Goal: Information Seeking & Learning: Learn about a topic

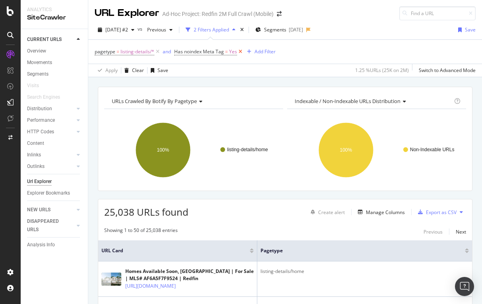
click at [240, 51] on icon at bounding box center [240, 52] width 7 height 8
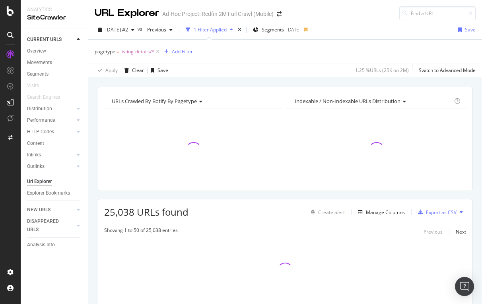
click at [183, 53] on div "Add Filter" at bounding box center [182, 51] width 21 height 7
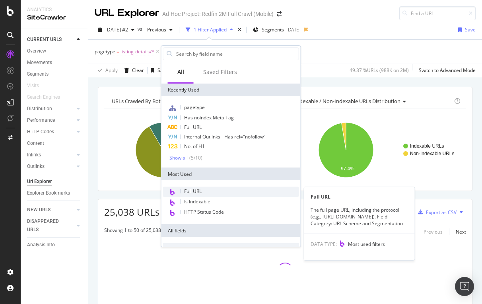
click at [189, 192] on span "Full URL" at bounding box center [193, 191] width 18 height 7
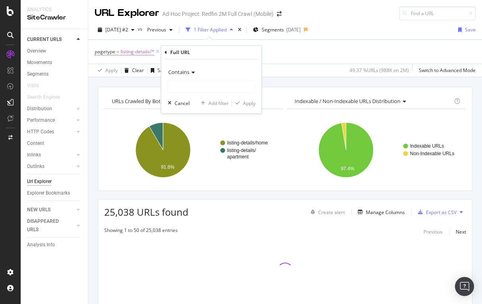
click at [186, 71] on span "Contains" at bounding box center [178, 71] width 21 height 7
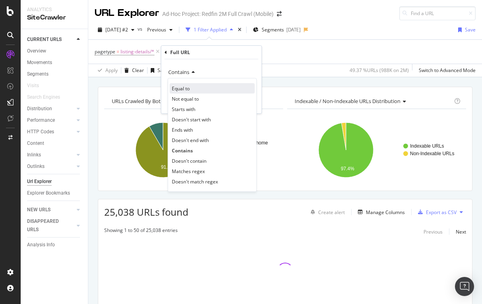
click at [184, 90] on span "Equal to" at bounding box center [181, 88] width 18 height 7
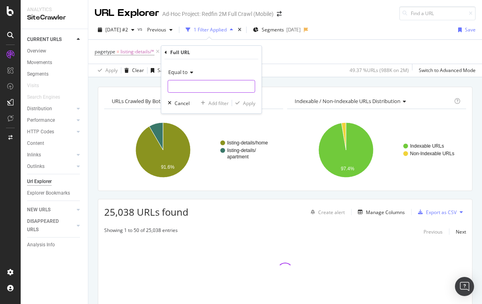
click at [184, 89] on input "text" at bounding box center [211, 86] width 87 height 13
paste input "[URL][DOMAIN_NAME]"
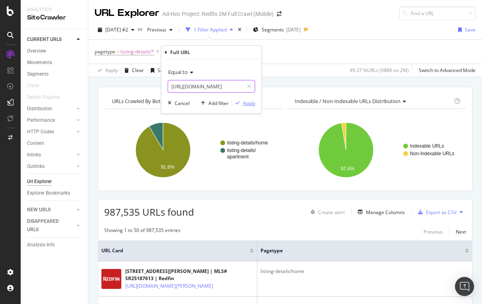
type input "[URL][DOMAIN_NAME]"
click at [248, 101] on div "Apply" at bounding box center [249, 103] width 12 height 7
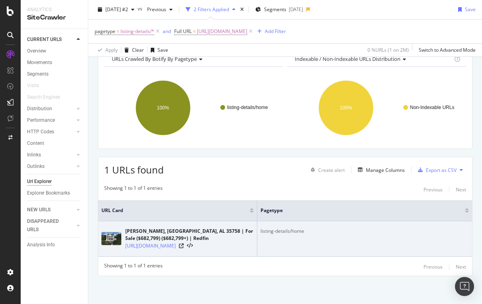
scroll to position [47, 0]
click at [176, 242] on link "[URL][DOMAIN_NAME]" at bounding box center [150, 246] width 51 height 8
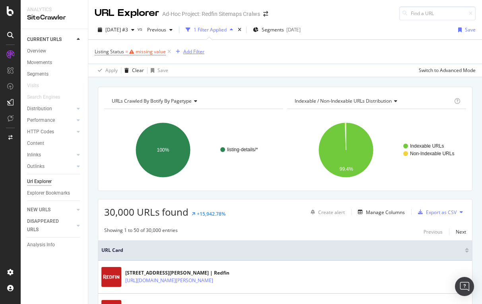
click at [190, 50] on div "Add Filter" at bounding box center [193, 51] width 21 height 7
click at [335, 52] on div "Listing Status = missing value Add Filter" at bounding box center [285, 52] width 381 height 24
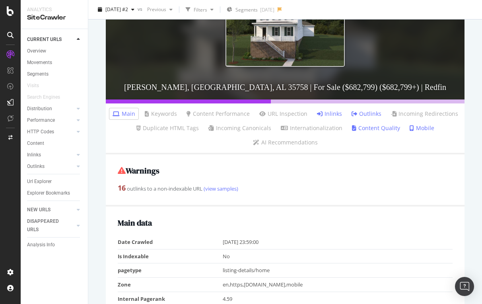
scroll to position [190, 0]
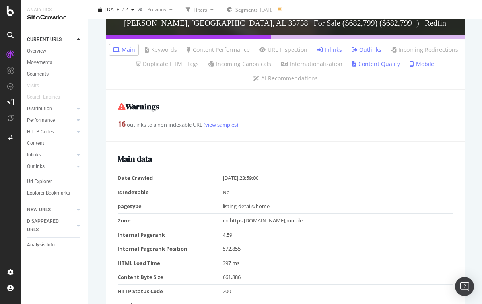
click at [331, 51] on link "Inlinks" at bounding box center [329, 50] width 25 height 8
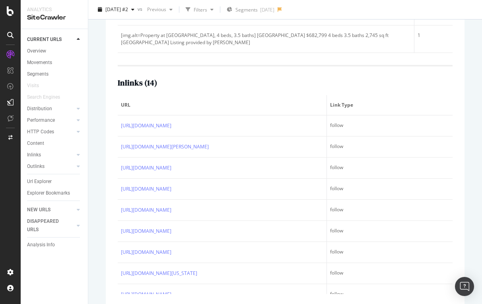
scroll to position [327, 0]
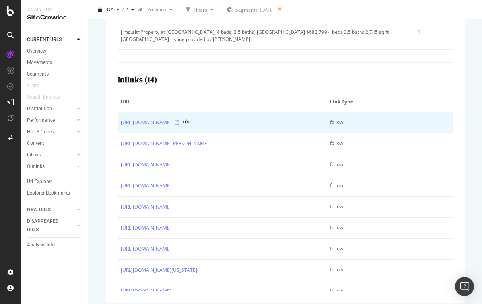
click at [179, 123] on icon at bounding box center [177, 122] width 5 height 5
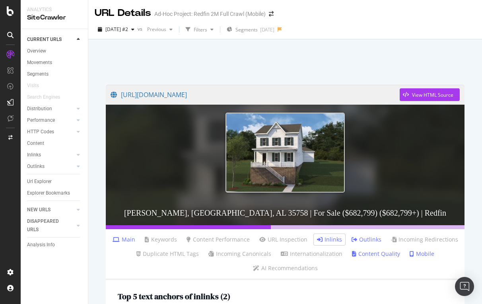
scroll to position [0, 0]
